Goal: Navigation & Orientation: Find specific page/section

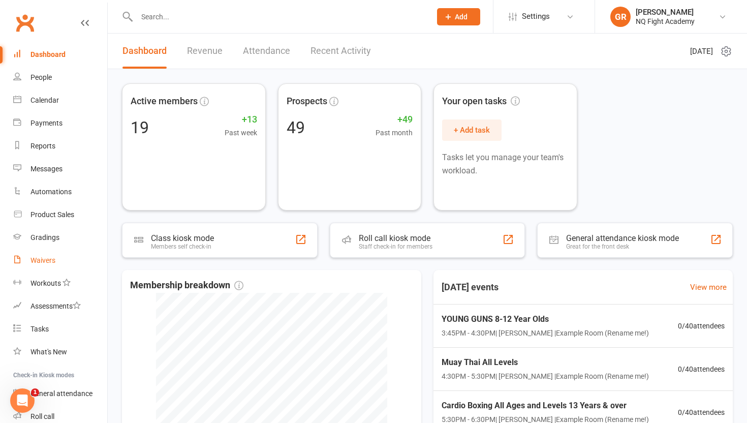
click at [38, 261] on div "Waivers" at bounding box center [43, 260] width 25 height 8
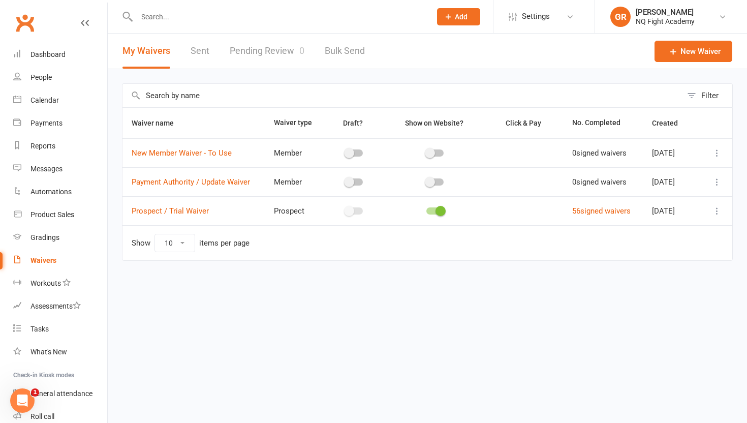
click at [278, 43] on link "Pending Review 0" at bounding box center [267, 51] width 75 height 35
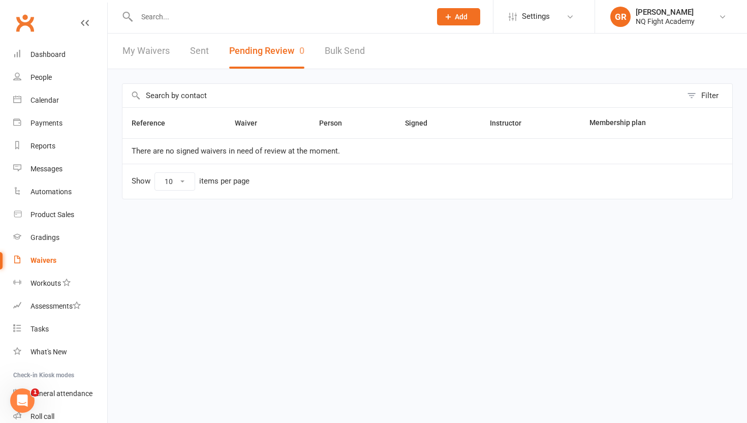
click at [147, 46] on link "My Waivers" at bounding box center [146, 51] width 47 height 35
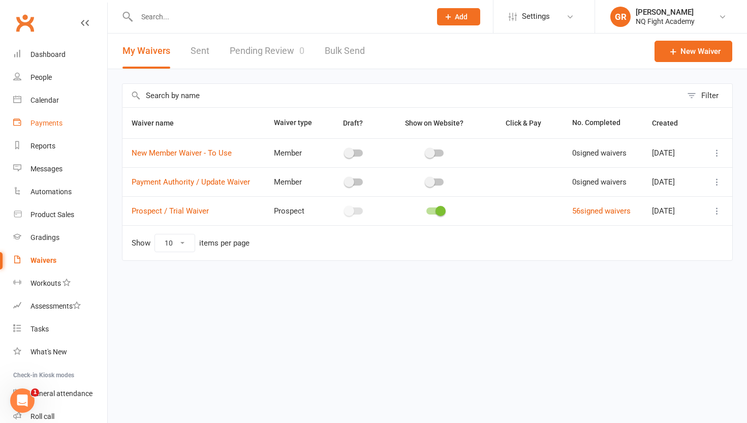
click at [41, 121] on div "Payments" at bounding box center [47, 123] width 32 height 8
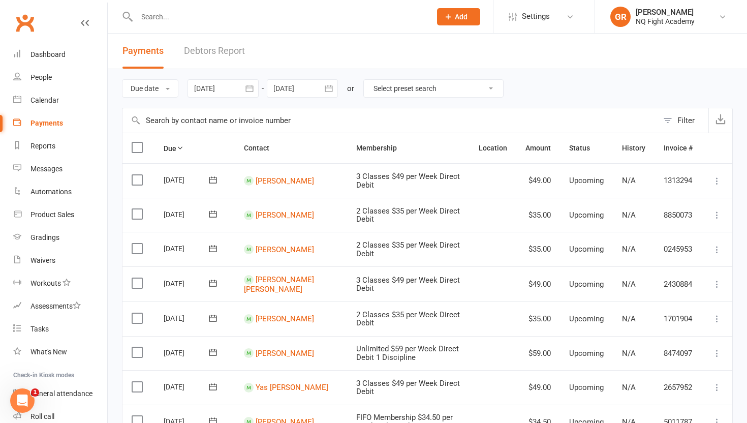
click at [215, 53] on link "Debtors Report" at bounding box center [214, 51] width 61 height 35
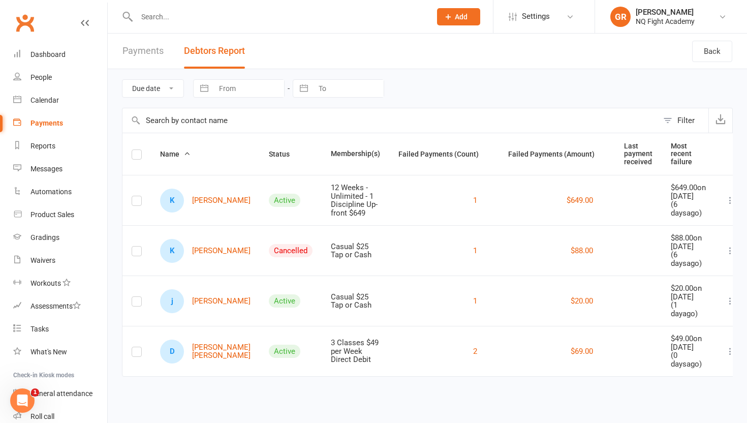
click at [150, 56] on link "Payments" at bounding box center [143, 51] width 41 height 35
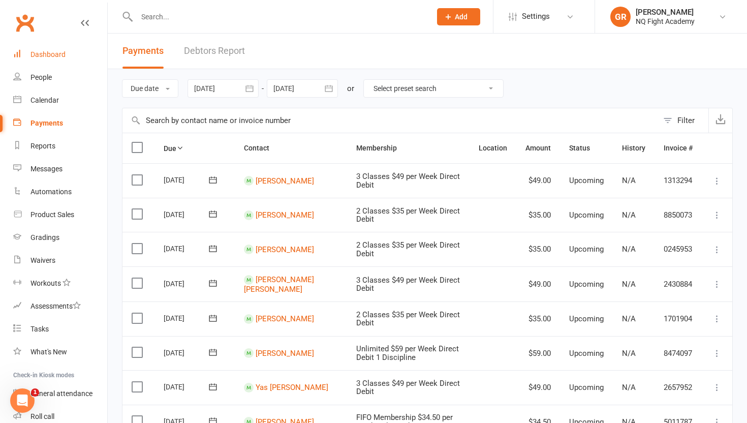
click at [55, 55] on div "Dashboard" at bounding box center [48, 54] width 35 height 8
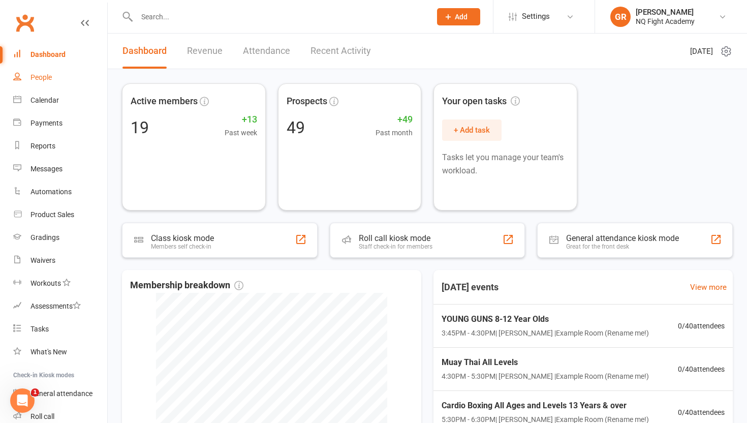
click at [46, 76] on div "People" at bounding box center [41, 77] width 21 height 8
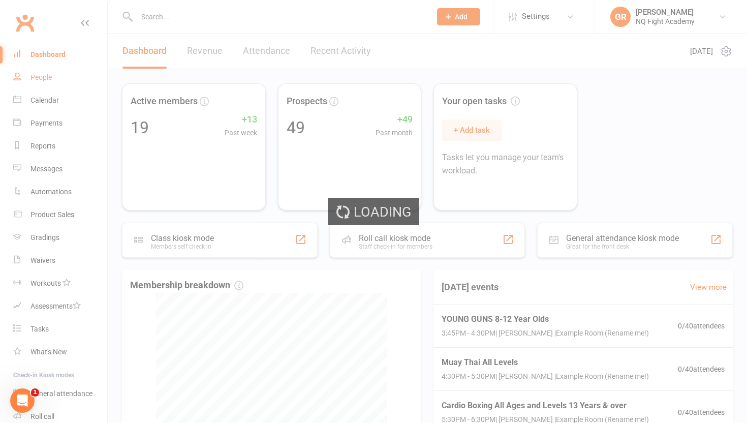
select select "100"
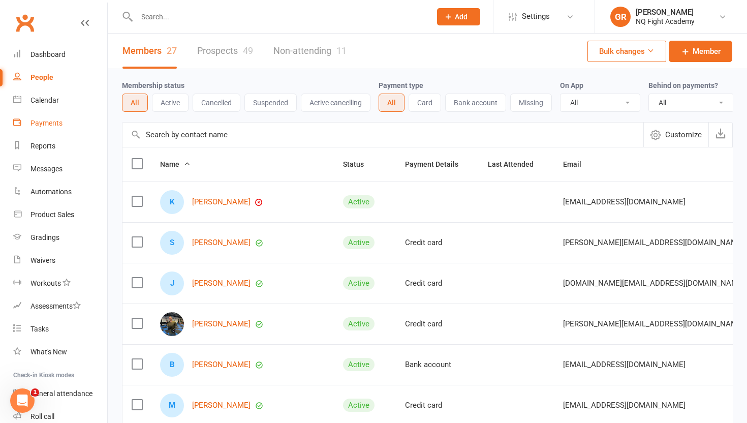
click at [39, 125] on div "Payments" at bounding box center [47, 123] width 32 height 8
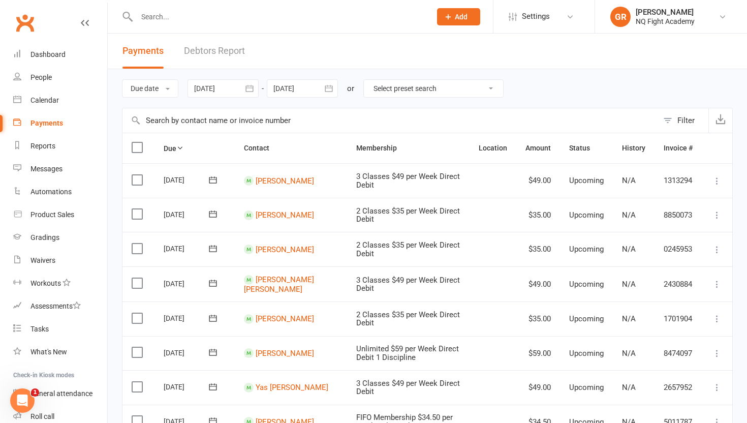
click at [208, 50] on link "Debtors Report" at bounding box center [214, 51] width 61 height 35
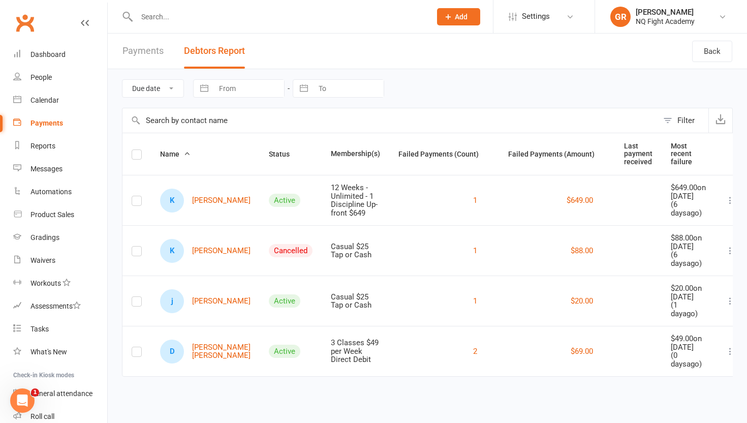
scroll to position [16, 0]
click at [145, 40] on link "Payments" at bounding box center [143, 51] width 41 height 35
